Goal: Information Seeking & Learning: Find specific fact

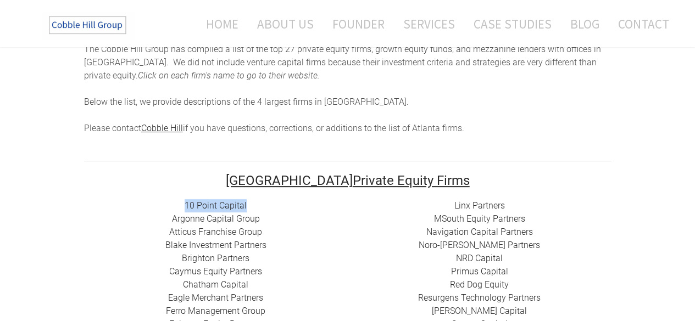
drag, startPoint x: 182, startPoint y: 205, endPoint x: 248, endPoint y: 204, distance: 65.9
click at [248, 204] on div "10 Point Capital Argonne Capital Group Atticus Franchise Group Blake Investment…" at bounding box center [216, 291] width 264 height 185
copy link "10 Point Capital"
click at [282, 226] on div "10 Point Capital Argonne Capital Group Atticus Franchise Group Blake Investment…" at bounding box center [216, 291] width 264 height 185
drag, startPoint x: 166, startPoint y: 219, endPoint x: 260, endPoint y: 218, distance: 93.9
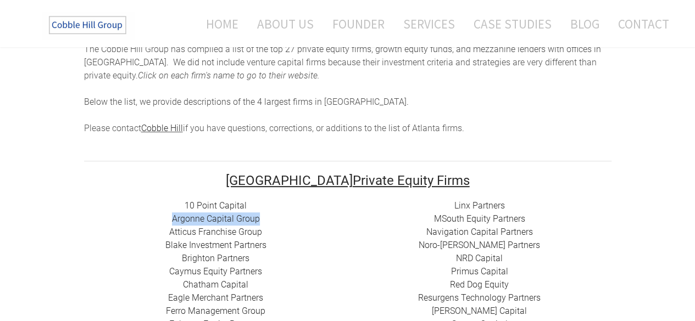
click at [260, 218] on div "10 Point Capital Argonne Capital Group Atticus Franchise Group Blake Investment…" at bounding box center [216, 291] width 264 height 185
copy link "Argonne Capital Group"
drag, startPoint x: 169, startPoint y: 231, endPoint x: 254, endPoint y: 232, distance: 84.6
click at [254, 232] on div "10 Point Capital Argonne Capital Group Atticus Franchise Group Blake Investment…" at bounding box center [216, 291] width 264 height 185
drag, startPoint x: 181, startPoint y: 259, endPoint x: 249, endPoint y: 259, distance: 68.1
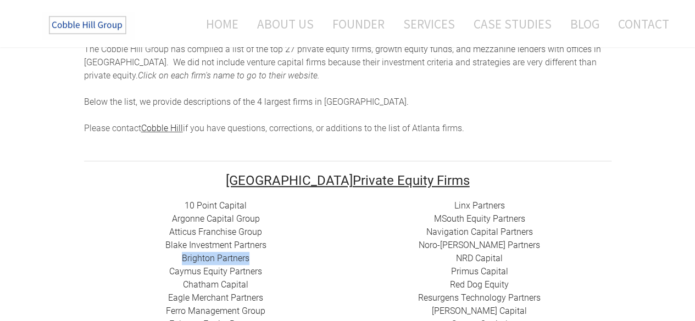
click at [249, 259] on div "10 Point Capital Argonne Capital Group Atticus Franchise Group Blake Investment…" at bounding box center [216, 291] width 264 height 185
copy link "Brighton Partners"
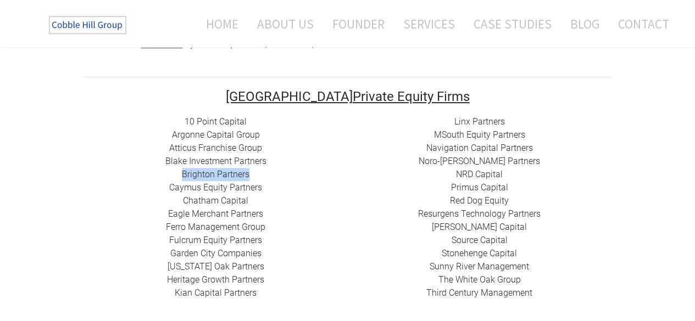
scroll to position [275, 0]
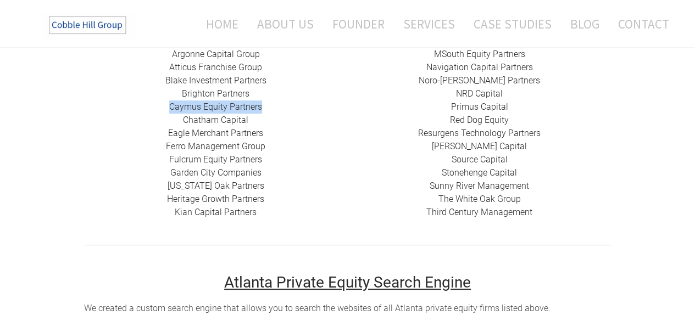
drag, startPoint x: 165, startPoint y: 105, endPoint x: 260, endPoint y: 105, distance: 95.0
click at [260, 105] on div "10 Point Capital Argonne Capital Group Atticus Franchise Group Blake Investment…" at bounding box center [216, 127] width 264 height 185
copy link "Caymus Equity Partners"
drag, startPoint x: 173, startPoint y: 120, endPoint x: 248, endPoint y: 123, distance: 75.9
click at [248, 123] on div "10 Point Capital Argonne Capital Group Atticus Franchise Group Blake Investment…" at bounding box center [216, 127] width 264 height 185
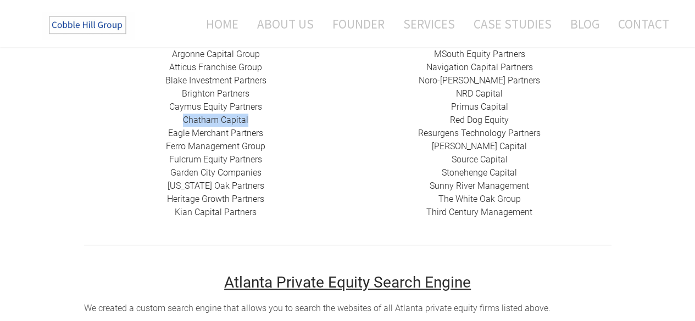
copy link "Chatham Capital"
drag, startPoint x: 268, startPoint y: 137, endPoint x: 170, endPoint y: 137, distance: 97.8
click at [170, 137] on div "10 Point Capital Argonne Capital Group Atticus Franchise Group Blake Investment…" at bounding box center [216, 127] width 264 height 185
copy link "Eagle Merchant Partners"
click at [245, 148] on div "10 Point Capital Argonne Capital Group Atticus Franchise Group Blake Investment…" at bounding box center [216, 127] width 264 height 185
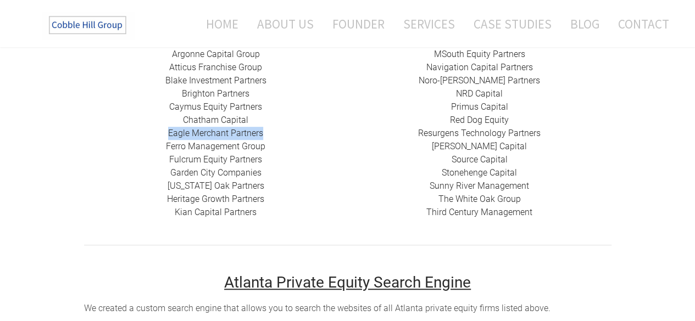
click at [203, 147] on div "10 Point Capital Argonne Capital Group Atticus Franchise Group Blake Investment…" at bounding box center [216, 127] width 264 height 185
click at [310, 164] on div "10 Point Capital Argonne Capital Group Atticus Franchise Group Blake Investment…" at bounding box center [216, 127] width 264 height 185
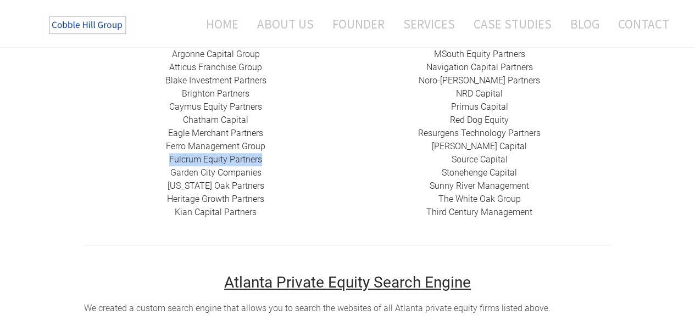
drag, startPoint x: 264, startPoint y: 159, endPoint x: 170, endPoint y: 161, distance: 93.4
click at [170, 161] on div "10 Point Capital Argonne Capital Group Atticus Franchise Group Blake Investment…" at bounding box center [216, 127] width 264 height 185
copy link "Fulcrum Equity Partners​​"
drag, startPoint x: 169, startPoint y: 171, endPoint x: 121, endPoint y: 192, distance: 51.9
click at [251, 181] on div "10 Point Capital Argonne Capital Group Atticus Franchise Group Blake Investment…" at bounding box center [216, 127] width 264 height 185
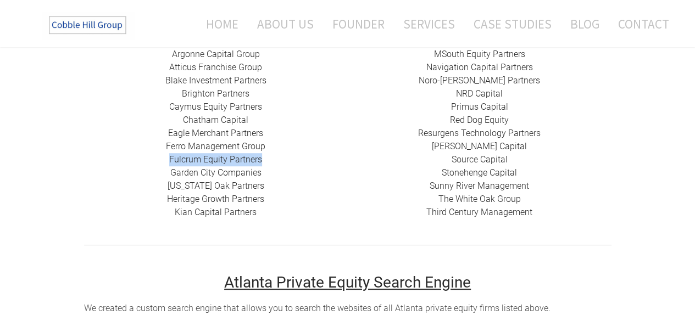
click at [209, 187] on div "10 Point Capital Argonne Capital Group Atticus Franchise Group Blake Investment…" at bounding box center [216, 127] width 264 height 185
click at [98, 185] on div "10 Point Capital Argonne Capital Group Atticus Franchise Group Blake Investment…" at bounding box center [216, 127] width 264 height 185
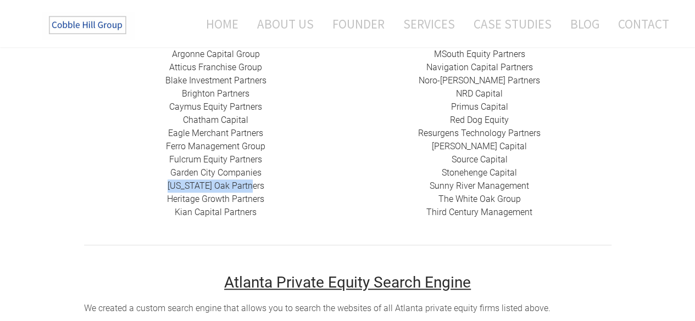
drag, startPoint x: 170, startPoint y: 185, endPoint x: 255, endPoint y: 186, distance: 84.6
click at [255, 186] on div "10 Point Capital Argonne Capital Group Atticus Franchise Group Blake Investment…" at bounding box center [216, 127] width 264 height 185
copy link "[US_STATE] Oak Partners"
click at [274, 204] on div "10 Point Capital Argonne Capital Group Atticus Franchise Group Blake Investment…" at bounding box center [216, 127] width 264 height 185
drag, startPoint x: 268, startPoint y: 204, endPoint x: 163, endPoint y: 198, distance: 105.7
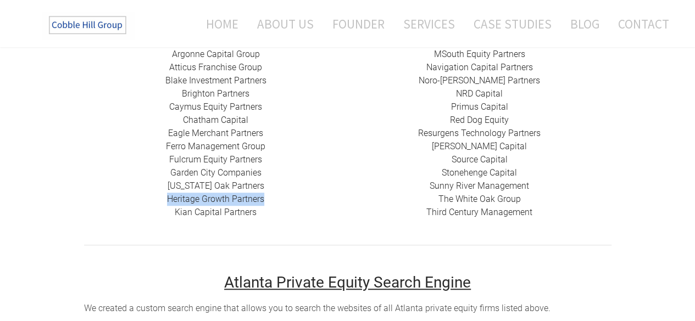
click at [163, 198] on div "10 Point Capital Argonne Capital Group Atticus Franchise Group Blake Investment…" at bounding box center [216, 127] width 264 height 185
copy link "Heritage Growth Partners"
drag, startPoint x: 173, startPoint y: 213, endPoint x: 255, endPoint y: 215, distance: 82.4
click at [255, 215] on div "10 Point Capital Argonne Capital Group Atticus Franchise Group Blake Investment…" at bounding box center [216, 127] width 264 height 185
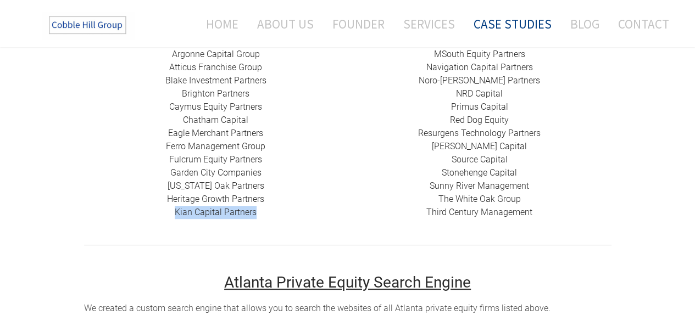
copy link "​Kian Capital Partners"
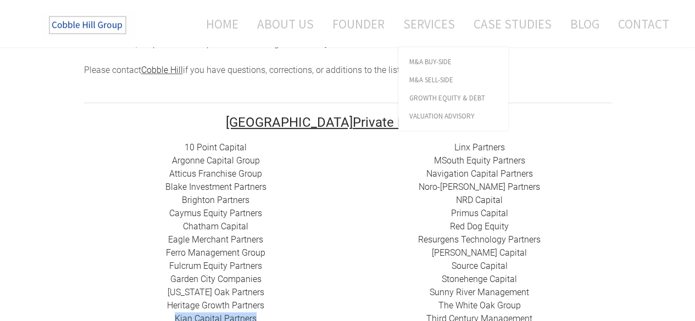
scroll to position [165, 0]
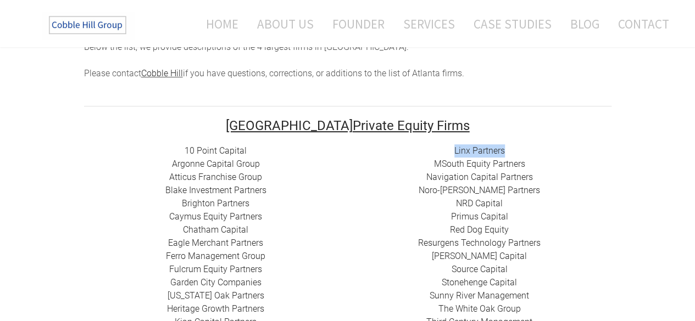
drag, startPoint x: 450, startPoint y: 150, endPoint x: 507, endPoint y: 150, distance: 56.0
click at [507, 150] on div "Linx Partners MSouth Equity Partners ​ Navigation Capital Partners Noro-[PERSON…" at bounding box center [480, 236] width 264 height 185
drag, startPoint x: 431, startPoint y: 164, endPoint x: 524, endPoint y: 167, distance: 92.3
click at [524, 167] on div "Linx Partners MSouth Equity Partners ​ Navigation Capital Partners Noro-[PERSON…" at bounding box center [480, 236] width 264 height 185
click at [453, 174] on link "Navigation Capital Partners" at bounding box center [479, 177] width 107 height 10
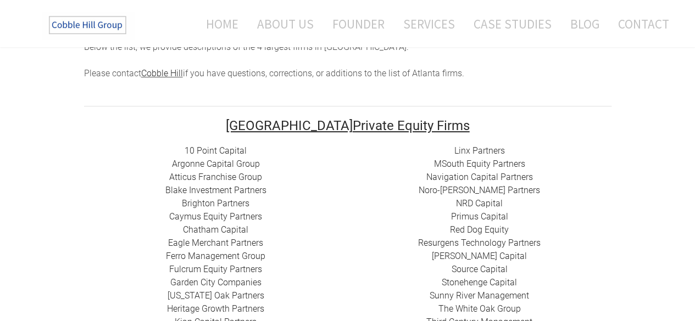
click at [412, 180] on div "Linx Partners MSouth Equity Partners ​ Navigation Capital Partners Noro-[PERSON…" at bounding box center [480, 236] width 264 height 185
drag, startPoint x: 430, startPoint y: 163, endPoint x: 529, endPoint y: 162, distance: 98.9
click at [529, 162] on div "Linx Partners MSouth Equity Partners ​ Navigation Capital Partners Noro-[PERSON…" at bounding box center [480, 236] width 264 height 185
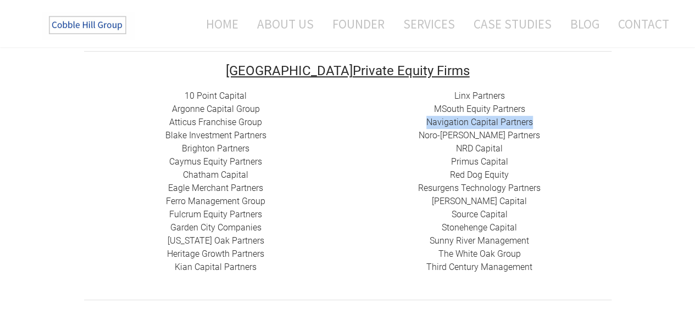
drag, startPoint x: 425, startPoint y: 124, endPoint x: 533, endPoint y: 121, distance: 107.7
click at [533, 121] on div "Linx Partners MSouth Equity Partners ​ Navigation Capital Partners Noro-[PERSON…" at bounding box center [480, 182] width 264 height 185
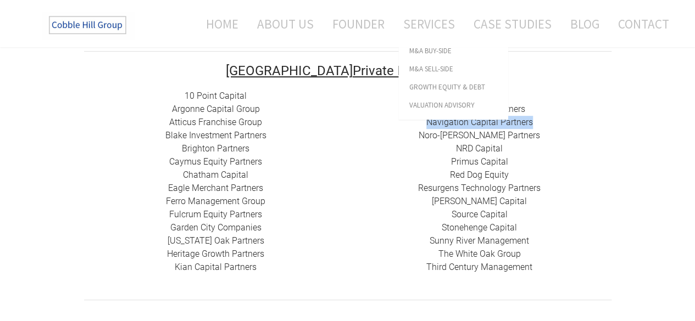
click at [530, 120] on link "Navigation Capital Partners" at bounding box center [479, 122] width 107 height 10
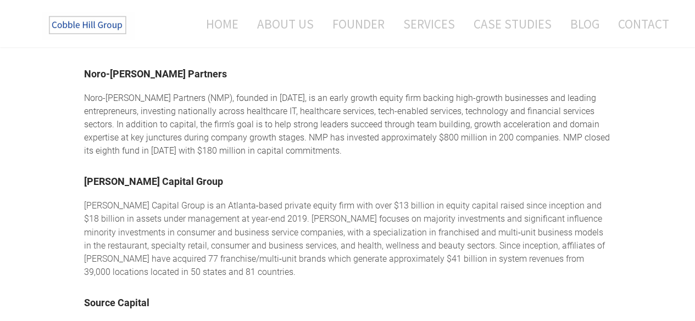
scroll to position [832, 0]
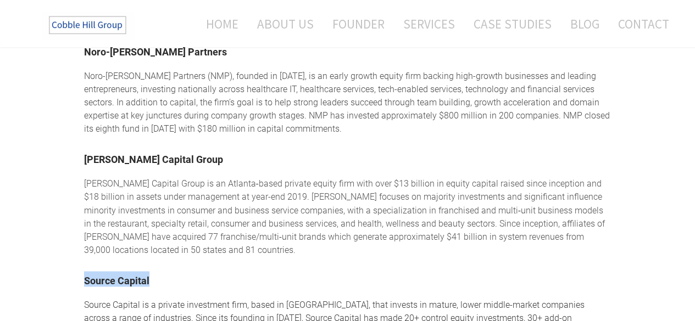
drag, startPoint x: 79, startPoint y: 261, endPoint x: 153, endPoint y: 261, distance: 74.2
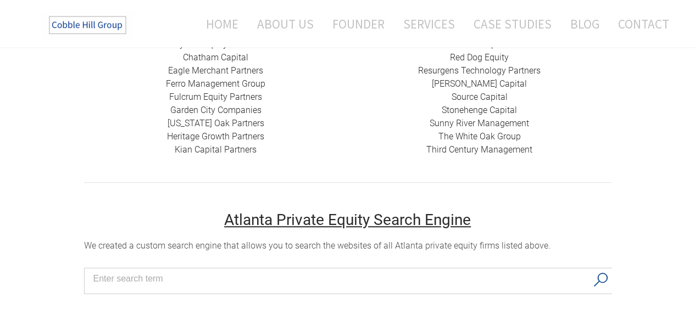
scroll to position [173, 0]
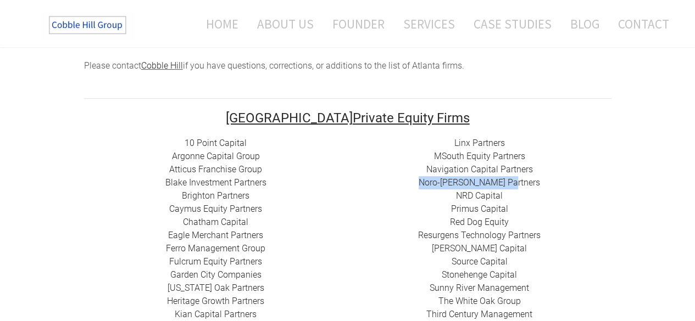
drag, startPoint x: 430, startPoint y: 183, endPoint x: 524, endPoint y: 183, distance: 93.9
click at [524, 183] on div "Linx Partners MSouth Equity Partners ​ Navigation Capital Partners Noro-[PERSON…" at bounding box center [480, 229] width 264 height 185
click at [441, 210] on div "Linx Partners MSouth Equity Partners ​ Navigation Capital Partners Noro-[PERSON…" at bounding box center [480, 229] width 264 height 185
drag, startPoint x: 446, startPoint y: 198, endPoint x: 505, endPoint y: 198, distance: 58.8
click at [505, 198] on div "Linx Partners MSouth Equity Partners ​ Navigation Capital Partners Noro-[PERSON…" at bounding box center [480, 229] width 264 height 185
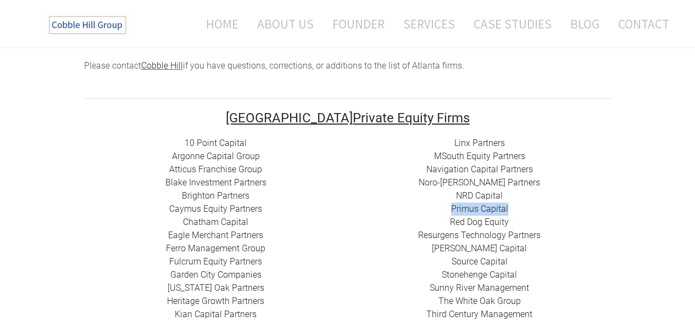
drag, startPoint x: 459, startPoint y: 208, endPoint x: 512, endPoint y: 207, distance: 53.3
click at [512, 207] on div "Linx Partners MSouth Equity Partners ​ Navigation Capital Partners Noro-[PERSON…" at bounding box center [480, 229] width 264 height 185
drag, startPoint x: 449, startPoint y: 250, endPoint x: 508, endPoint y: 248, distance: 58.8
click at [508, 248] on div "Linx Partners MSouth Equity Partners ​ Navigation Capital Partners Noro-[PERSON…" at bounding box center [480, 229] width 264 height 185
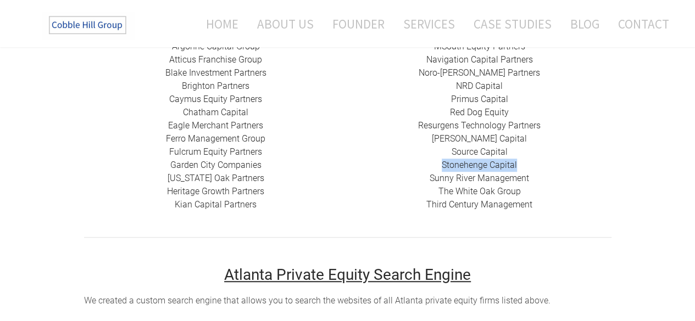
drag, startPoint x: 440, startPoint y: 162, endPoint x: 517, endPoint y: 162, distance: 77.5
click at [517, 162] on div "Linx Partners MSouth Equity Partners ​ Navigation Capital Partners Noro-[PERSON…" at bounding box center [480, 119] width 264 height 185
drag, startPoint x: 427, startPoint y: 179, endPoint x: 527, endPoint y: 179, distance: 100.0
click at [527, 179] on div "Linx Partners MSouth Equity Partners ​ Navigation Capital Partners Noro-[PERSON…" at bounding box center [480, 119] width 264 height 185
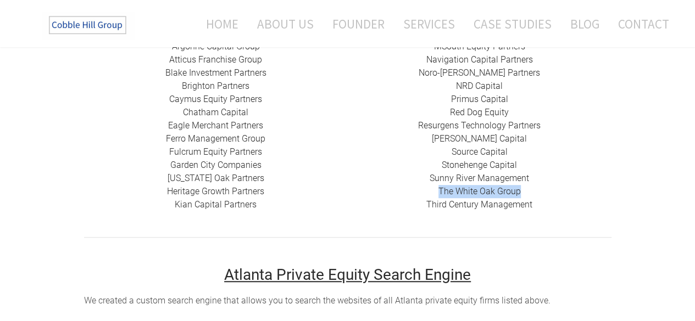
drag, startPoint x: 465, startPoint y: 192, endPoint x: 522, endPoint y: 191, distance: 57.1
click at [521, 192] on div "Linx Partners MSouth Equity Partners ​ Navigation Capital Partners Noro-[PERSON…" at bounding box center [480, 119] width 264 height 185
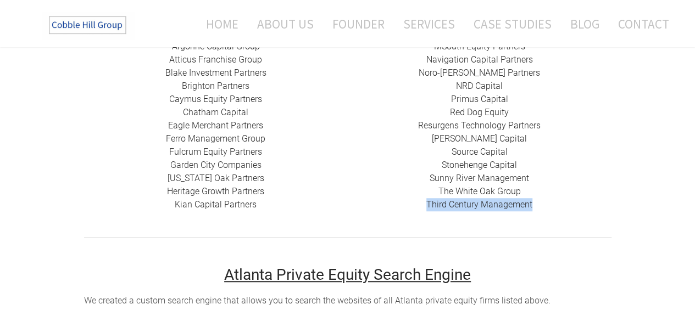
drag, startPoint x: 430, startPoint y: 209, endPoint x: 533, endPoint y: 207, distance: 103.9
click at [533, 207] on div "Linx Partners MSouth Equity Partners ​ Navigation Capital Partners Noro-[PERSON…" at bounding box center [480, 119] width 264 height 185
